Goal: Task Accomplishment & Management: Use online tool/utility

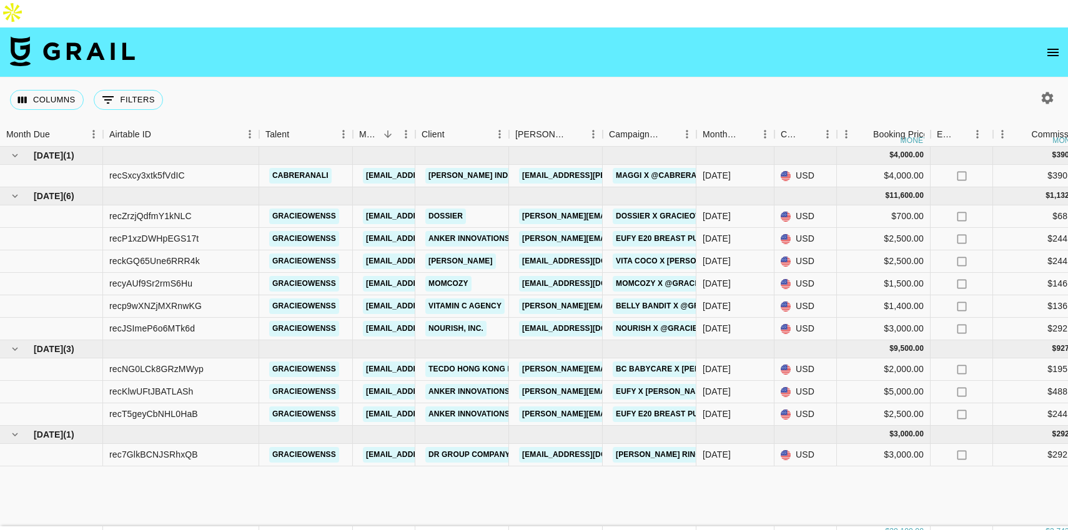
click at [1053, 45] on icon "open drawer" at bounding box center [1052, 52] width 15 height 15
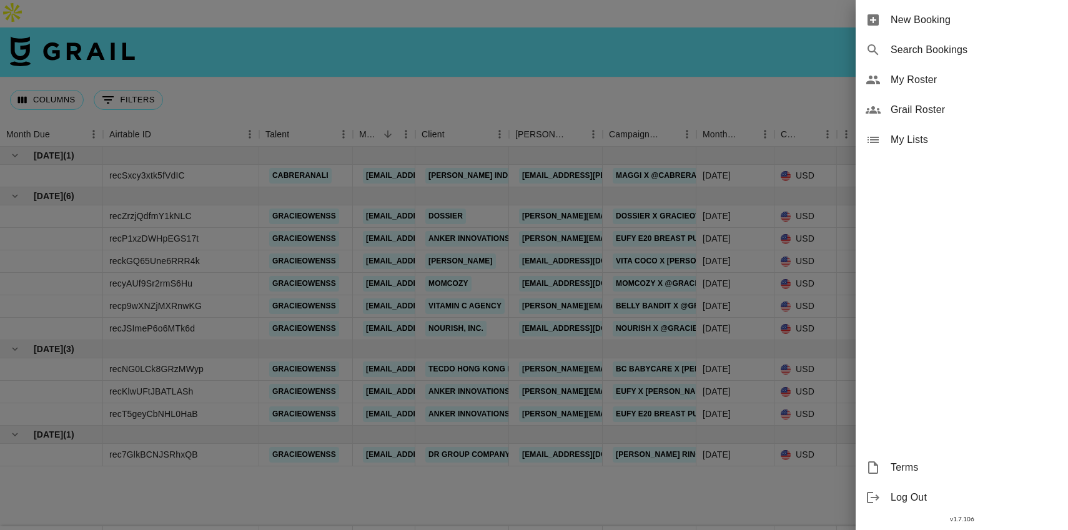
click at [828, 62] on div at bounding box center [534, 265] width 1068 height 530
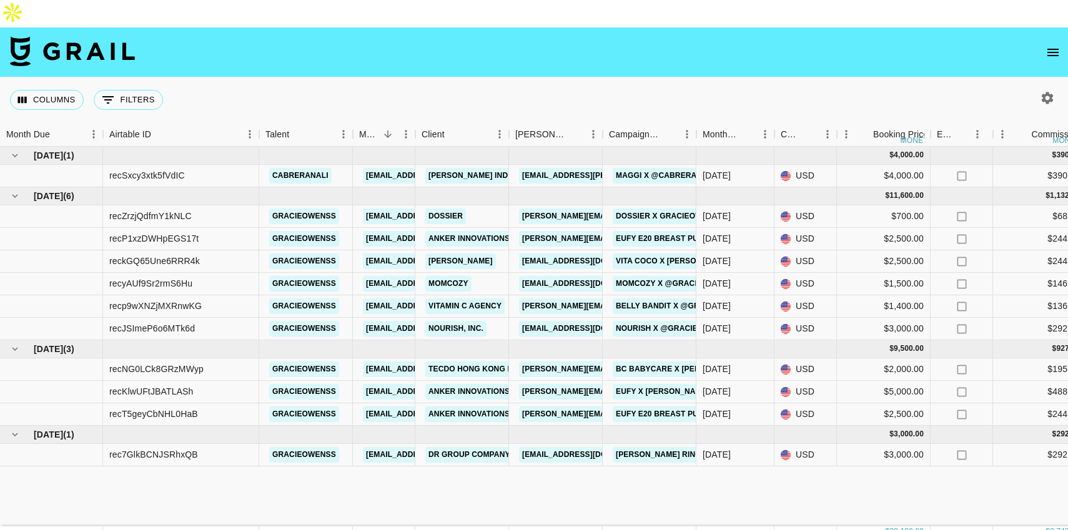
click at [1048, 92] on icon "button" at bounding box center [1047, 98] width 12 height 12
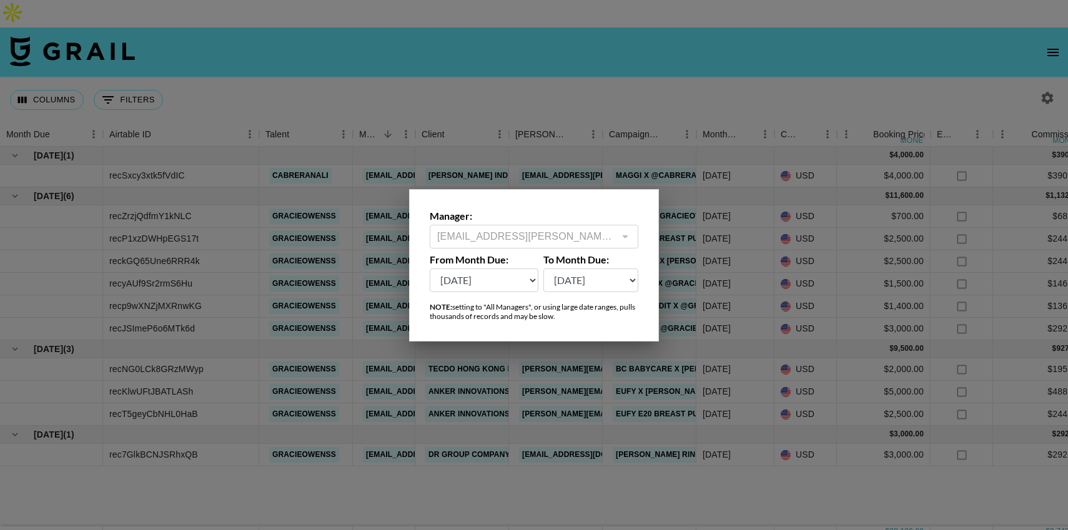
click at [497, 283] on select "[DATE] Sep '[DATE] [DATE] '[DATE] May '[DATE] Mar '[DATE] Jan '[DATE] Nov '[DAT…" at bounding box center [484, 280] width 109 height 24
select select "[DATE]"
click at [430, 268] on select "[DATE] Sep '[DATE] [DATE] '[DATE] May '[DATE] Mar '[DATE] Jan '[DATE] Nov '[DAT…" at bounding box center [484, 280] width 109 height 24
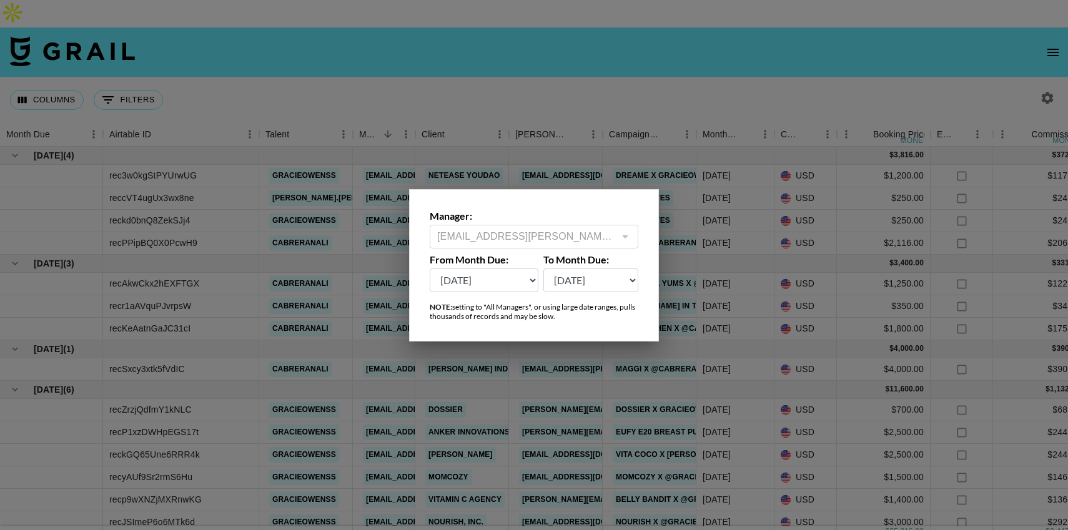
click at [669, 79] on div at bounding box center [534, 265] width 1068 height 530
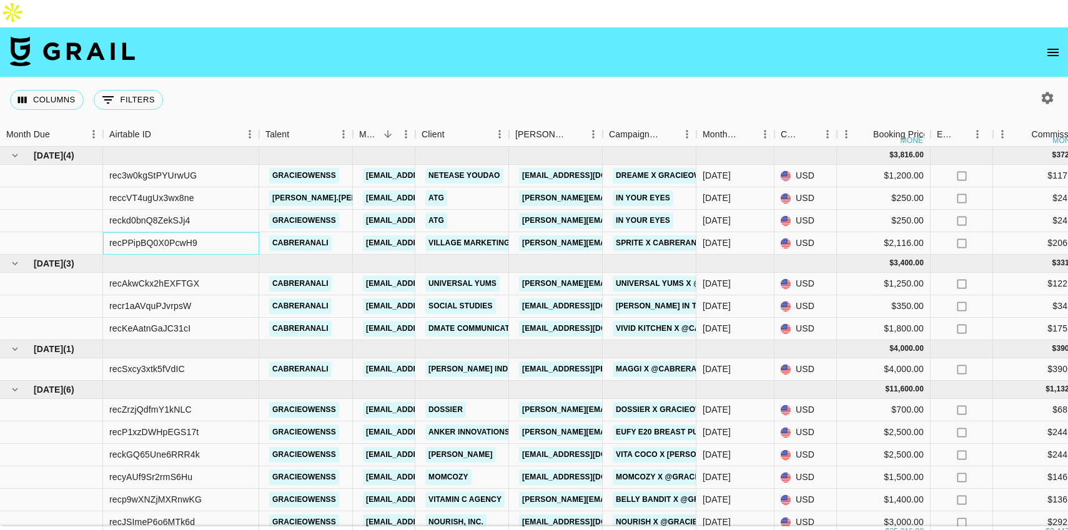
click at [235, 232] on div "recPPipBQ0X0PcwH9" at bounding box center [181, 243] width 156 height 22
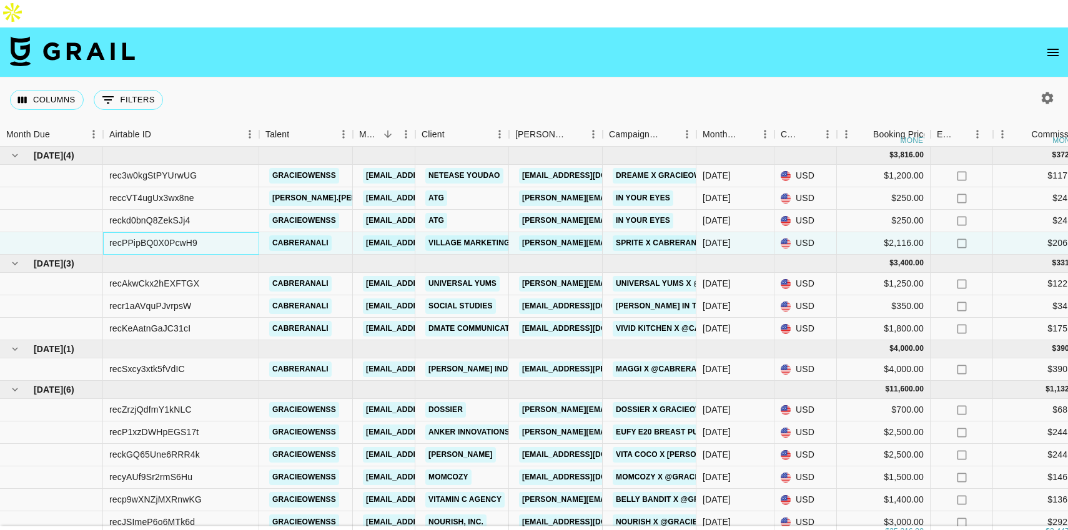
click at [218, 232] on div "recPPipBQ0X0PcwH9" at bounding box center [181, 243] width 156 height 22
click at [158, 237] on div "recPPipBQ0X0PcwH9" at bounding box center [153, 243] width 88 height 12
copy div "recPPipBQ0X0PcwH9"
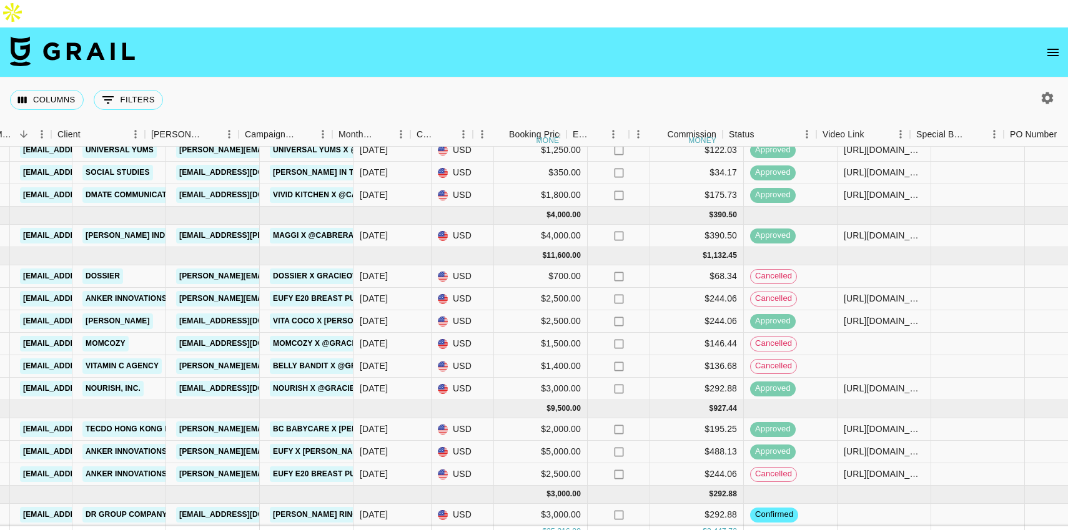
scroll to position [134, 329]
